Goal: Transaction & Acquisition: Purchase product/service

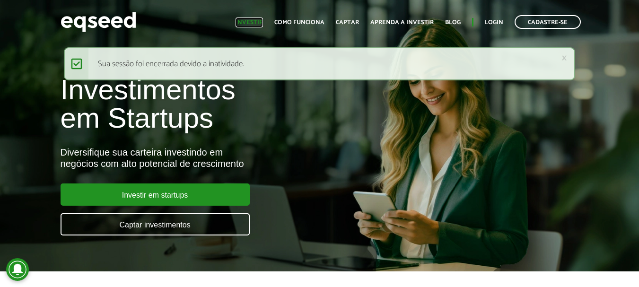
click at [253, 19] on link "Investir" at bounding box center [248, 22] width 27 height 6
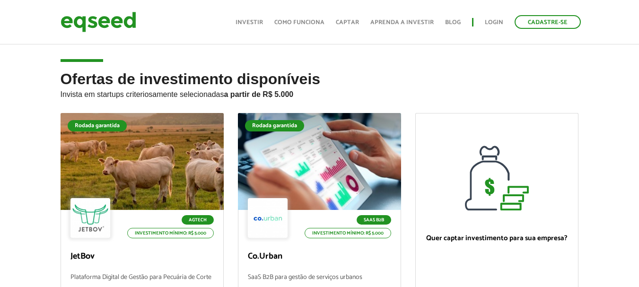
scroll to position [95, 0]
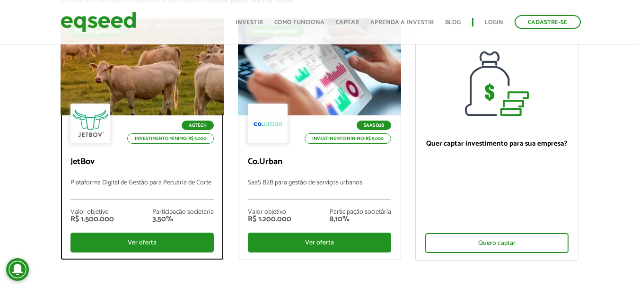
click at [107, 158] on p "JetBov" at bounding box center [141, 162] width 143 height 10
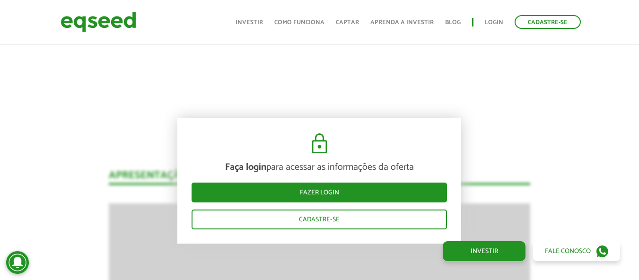
scroll to position [1170, 0]
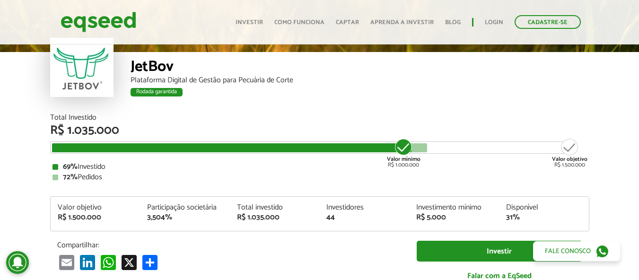
scroll to position [95, 0]
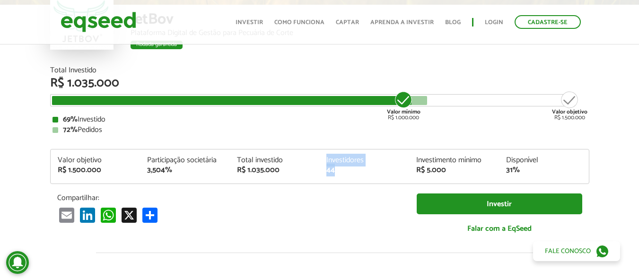
drag, startPoint x: 345, startPoint y: 171, endPoint x: 379, endPoint y: 171, distance: 34.5
click at [379, 171] on div "Valor objetivo R$ 1.500.000 Participação societária 3,504% Total investido R$ 1…" at bounding box center [320, 169] width 538 height 27
click at [378, 171] on div "44" at bounding box center [364, 170] width 76 height 8
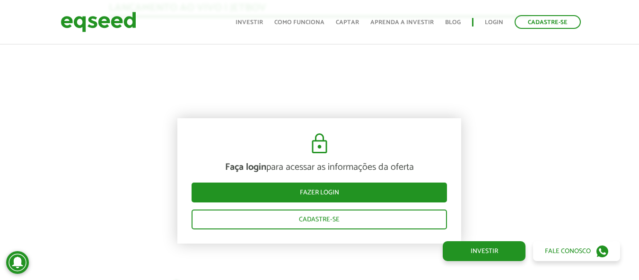
scroll to position [1040, 0]
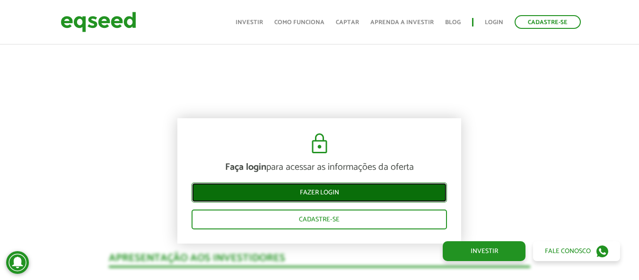
click at [313, 186] on link "Fazer login" at bounding box center [318, 192] width 255 height 20
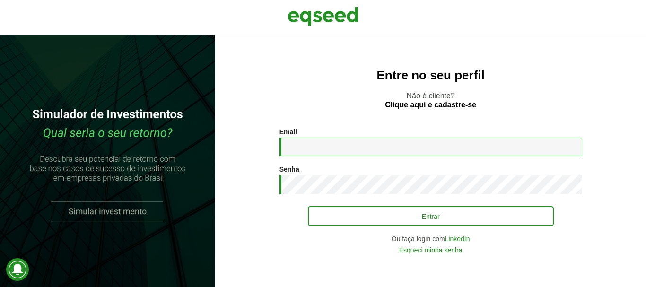
type input "**********"
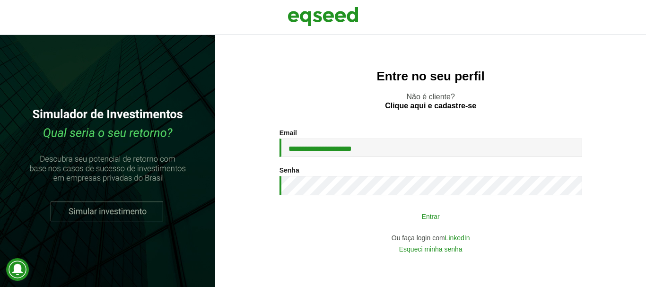
click at [373, 222] on button "Entrar" at bounding box center [431, 216] width 246 height 18
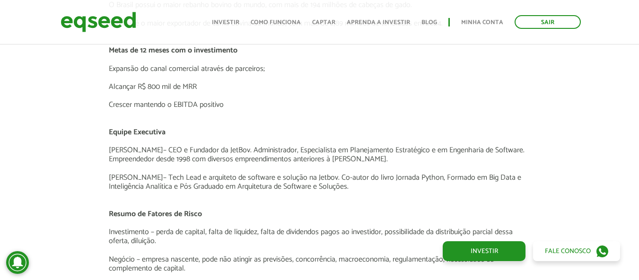
scroll to position [1891, 0]
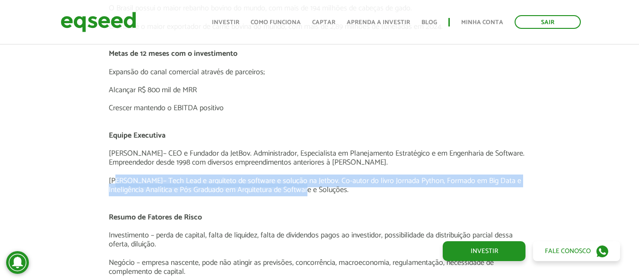
drag, startPoint x: 116, startPoint y: 168, endPoint x: 304, endPoint y: 184, distance: 188.8
click at [304, 184] on p "[PERSON_NAME] – Tech Lead e arquiteto de software e solução na [GEOGRAPHIC_DATA…" at bounding box center [319, 185] width 421 height 18
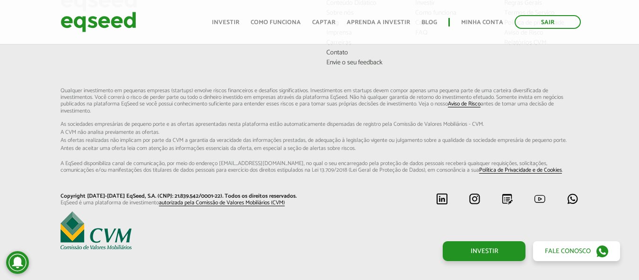
scroll to position [0, 0]
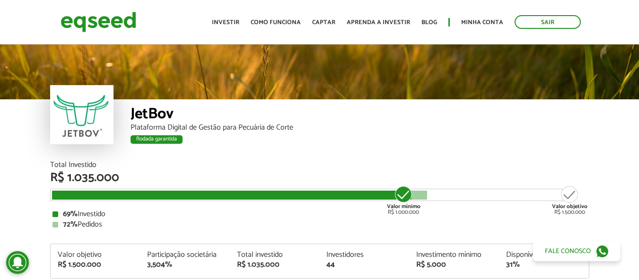
click at [35, 154] on div "JetBov Plataforma Digital de Gestão para Pecuária de Corte Rodada garantida Rod…" at bounding box center [319, 102] width 639 height 119
